Goal: Task Accomplishment & Management: Use online tool/utility

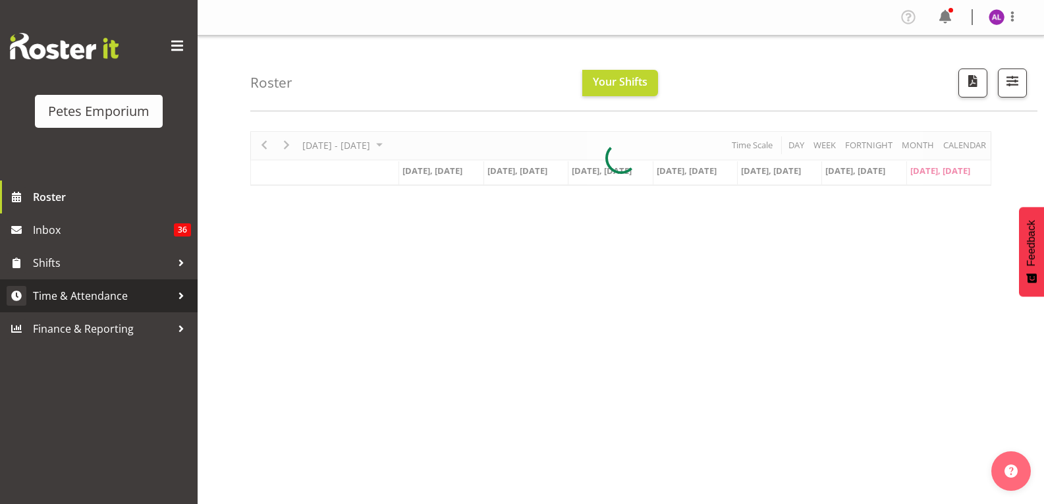
click at [174, 298] on div at bounding box center [181, 296] width 20 height 20
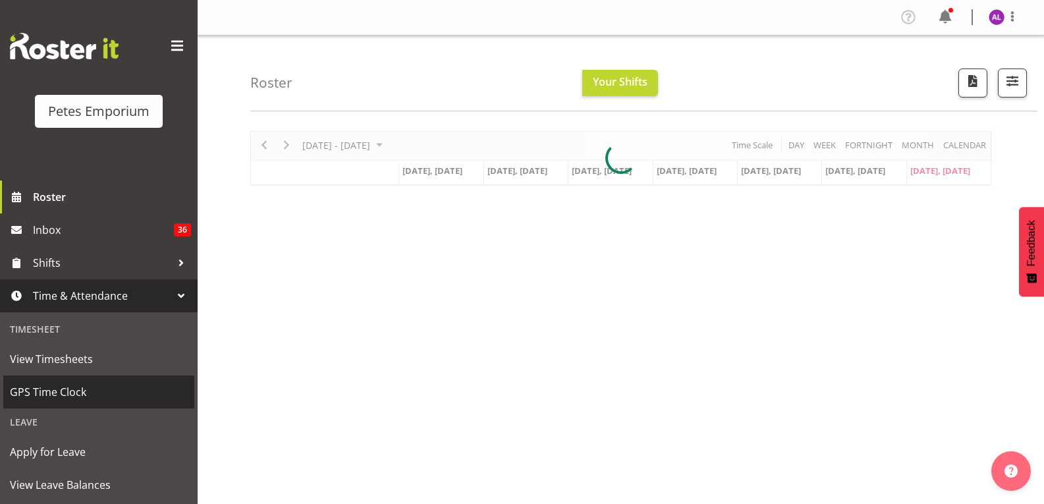
click at [103, 381] on link "GPS Time Clock" at bounding box center [98, 391] width 191 height 33
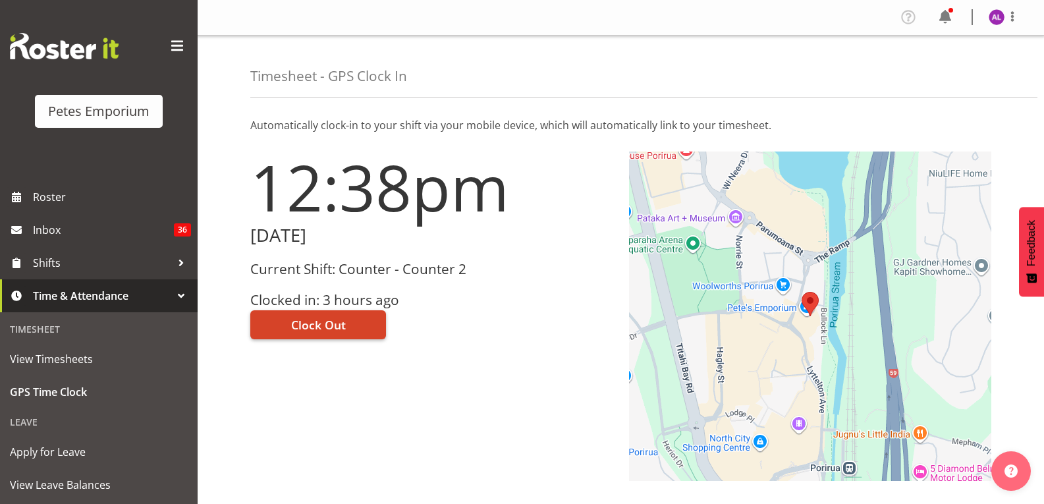
click at [348, 329] on button "Clock Out" at bounding box center [318, 324] width 136 height 29
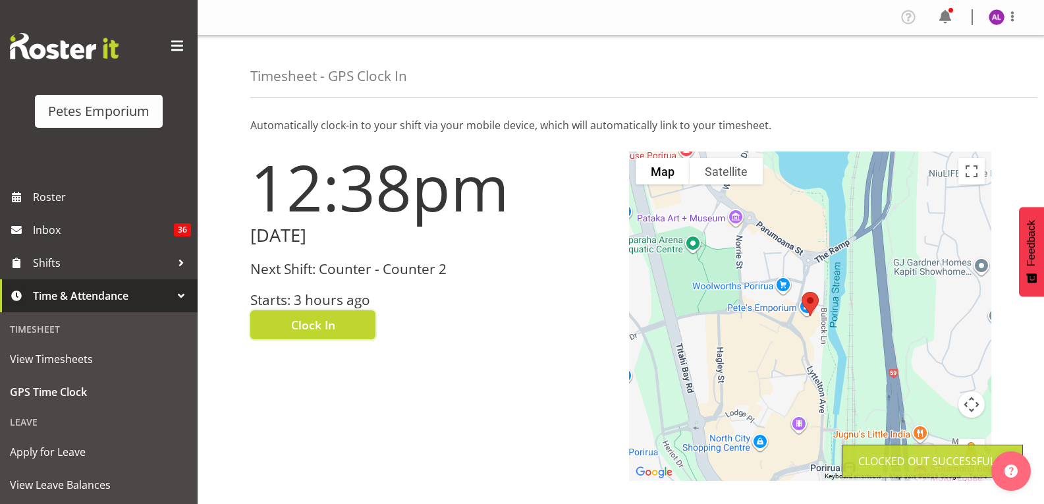
click at [994, 15] on img at bounding box center [996, 17] width 16 height 16
click at [938, 69] on link "Log Out" at bounding box center [956, 69] width 126 height 24
